Goal: Information Seeking & Learning: Find specific page/section

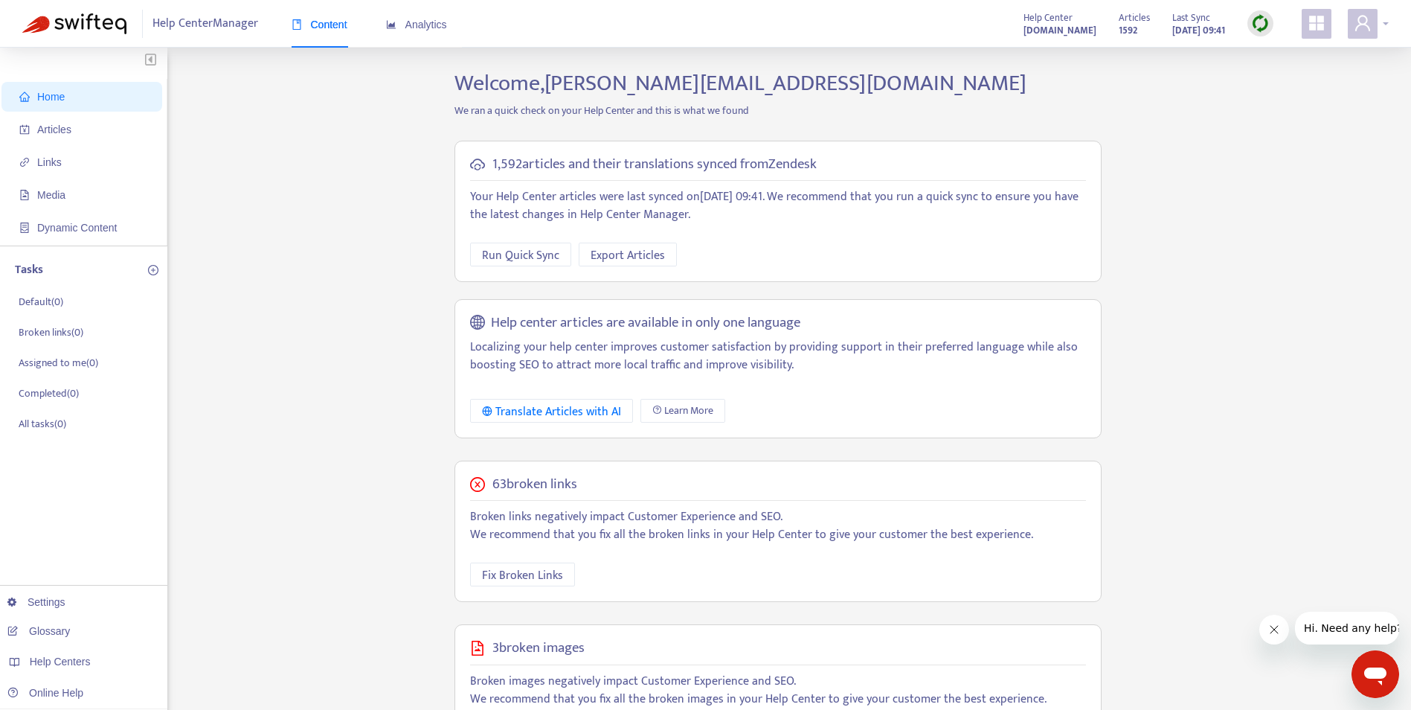
click at [1372, 29] on span at bounding box center [1363, 24] width 30 height 30
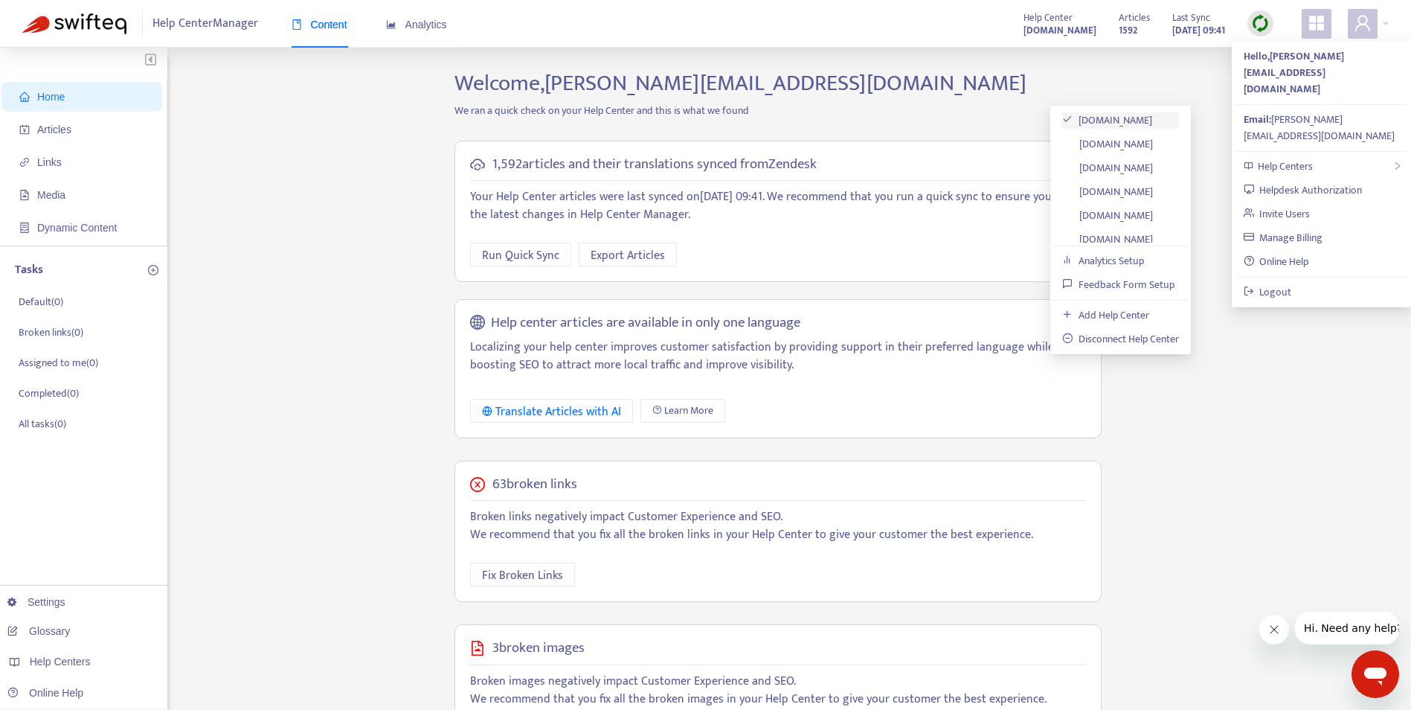
click at [1148, 116] on link "[DOMAIN_NAME]" at bounding box center [1107, 120] width 90 height 17
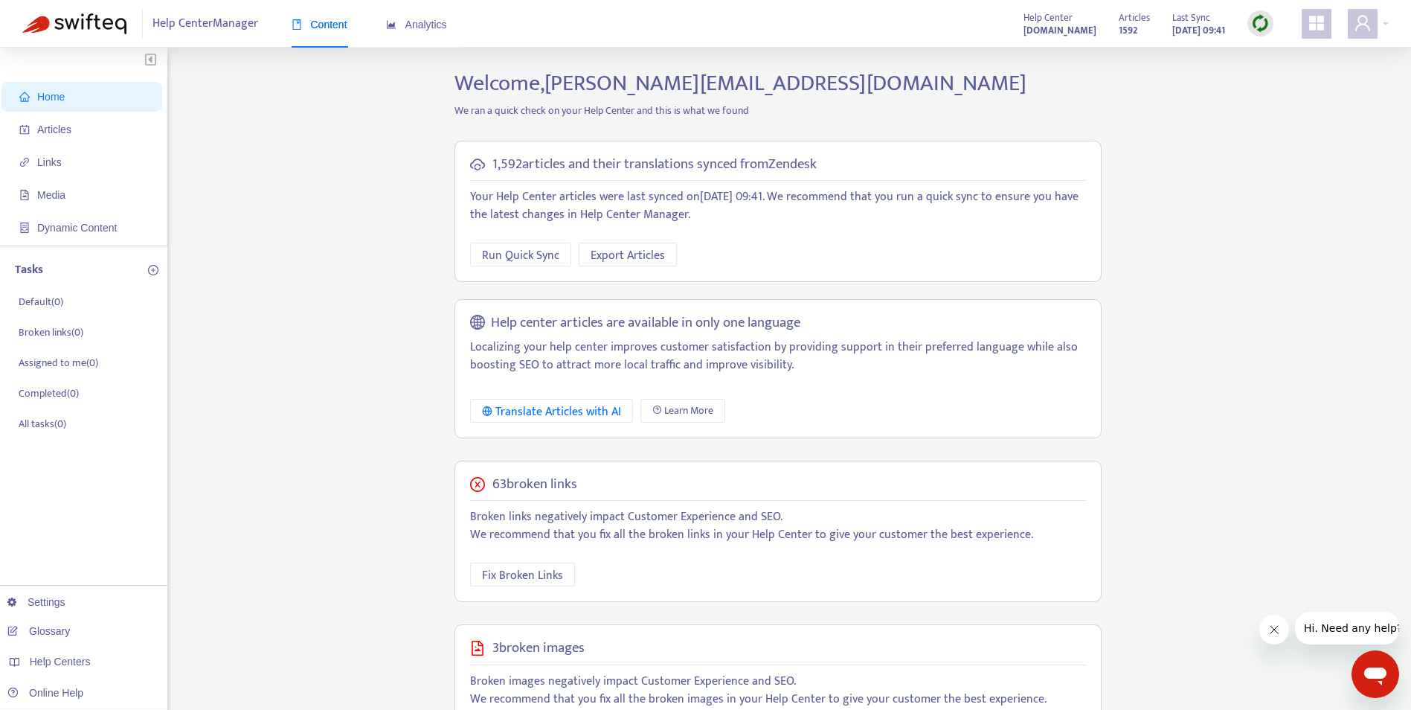
click at [1258, 25] on img at bounding box center [1260, 23] width 19 height 19
click at [1287, 48] on link "Quick Sync" at bounding box center [1290, 53] width 63 height 17
click at [63, 127] on span "Articles" at bounding box center [54, 129] width 34 height 12
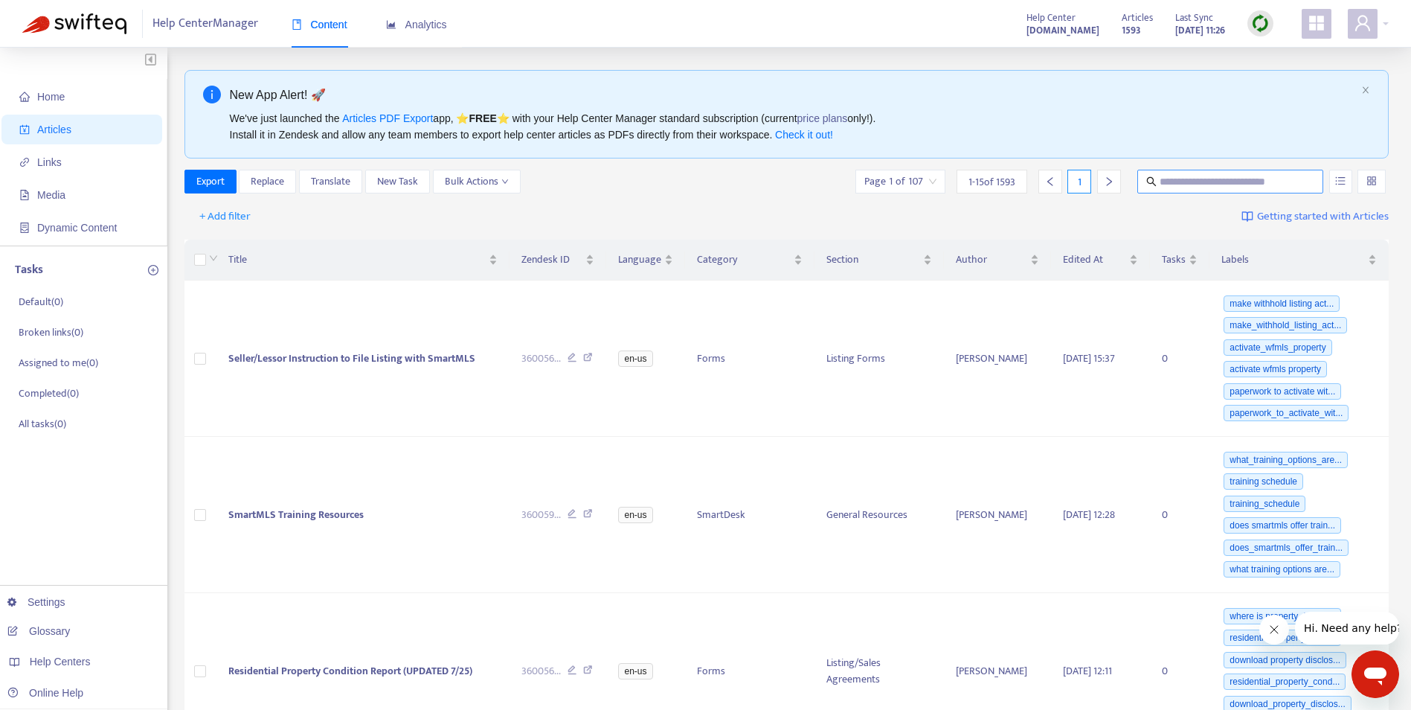
click at [1177, 181] on input "text" at bounding box center [1231, 181] width 143 height 16
type input "*******"
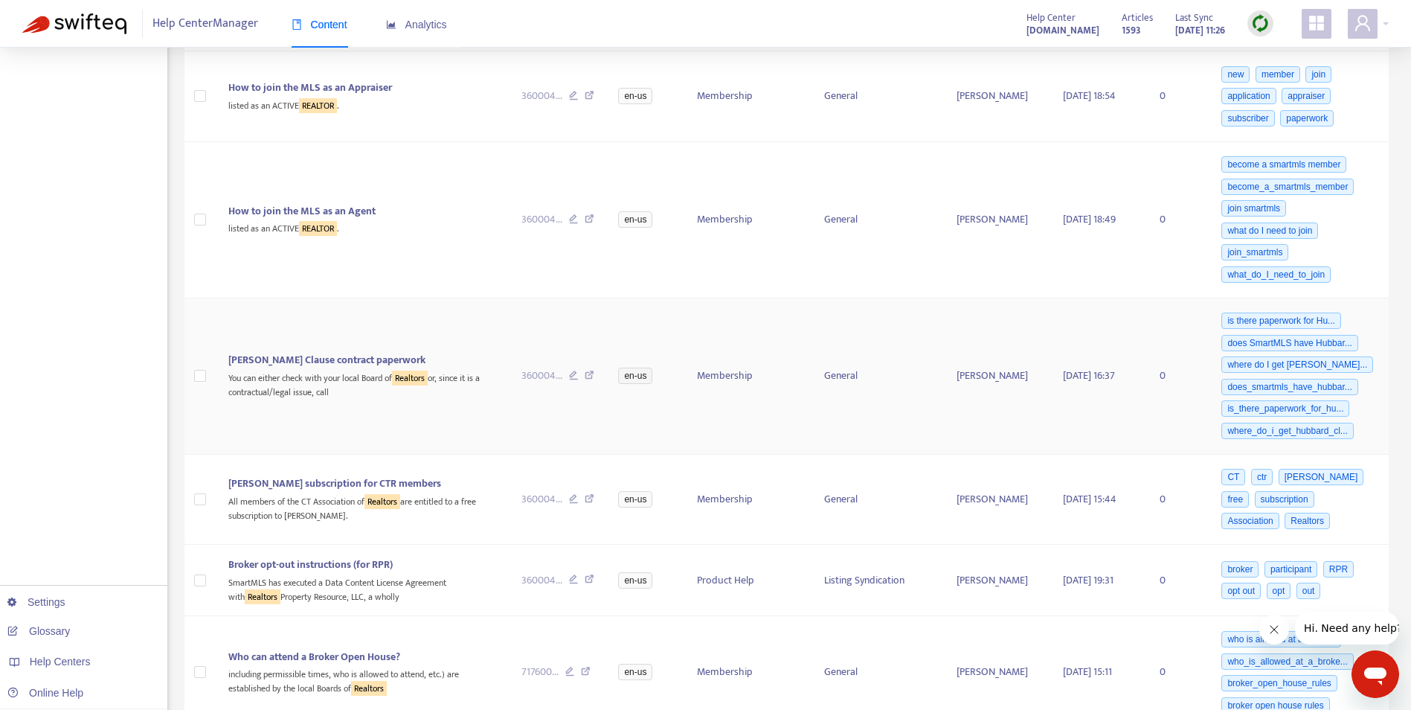
scroll to position [893, 0]
